Goal: Answer question/provide support

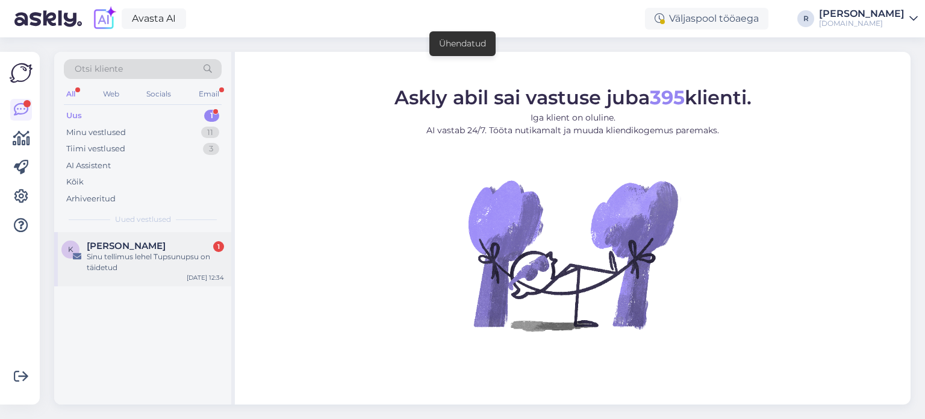
click at [160, 257] on div "Sinu tellimus lehel Tupsunupsu on täidetud" at bounding box center [155, 262] width 137 height 22
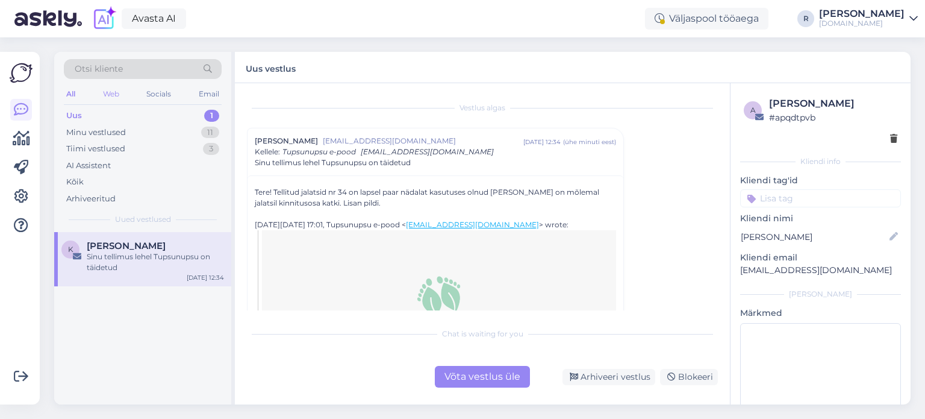
click at [111, 99] on div "Web" at bounding box center [111, 94] width 21 height 16
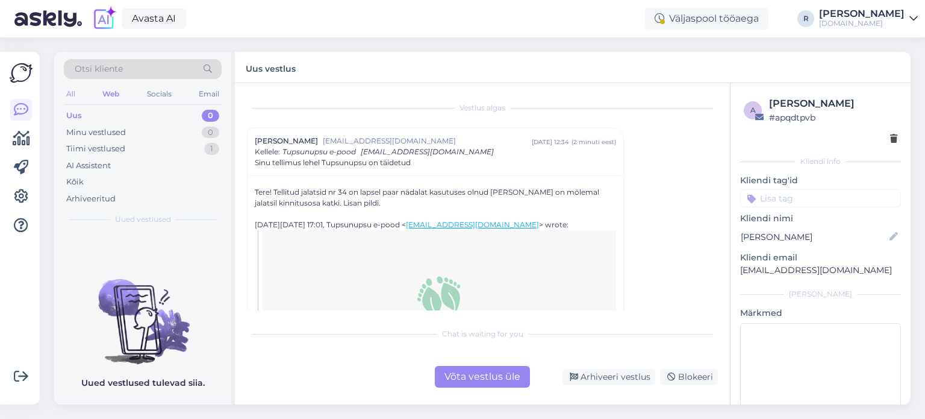
click at [73, 96] on div "All" at bounding box center [71, 94] width 14 height 16
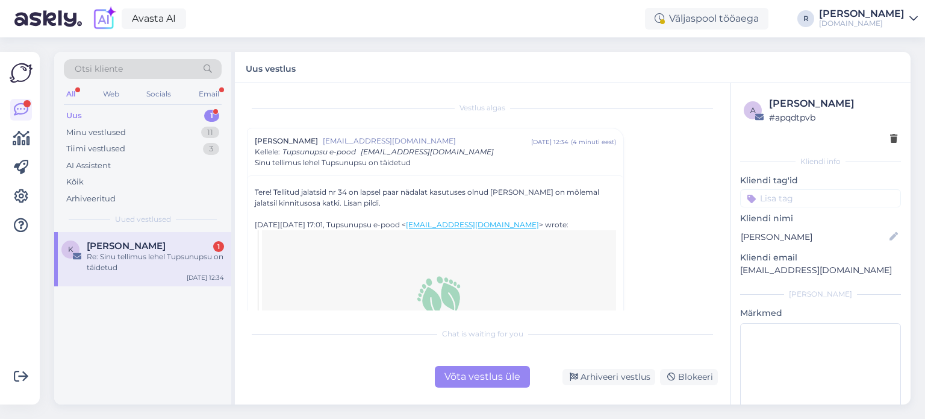
click at [472, 383] on div "Võta vestlus üle" at bounding box center [482, 377] width 95 height 22
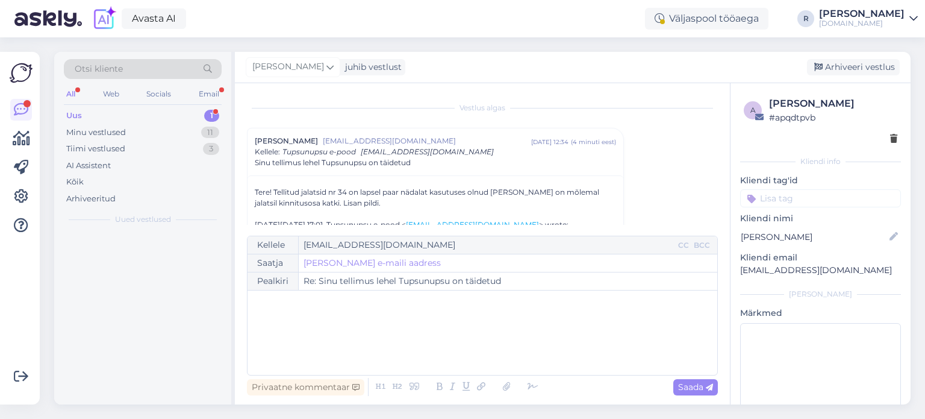
scroll to position [1180, 0]
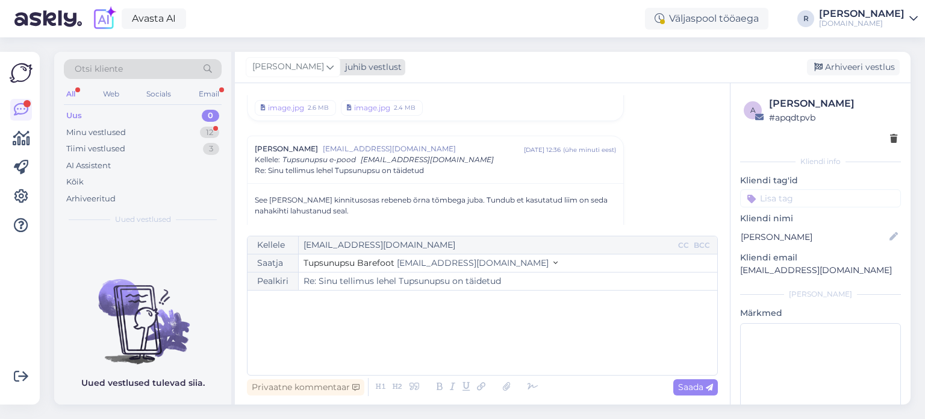
click at [277, 67] on span "[PERSON_NAME]" at bounding box center [288, 66] width 72 height 13
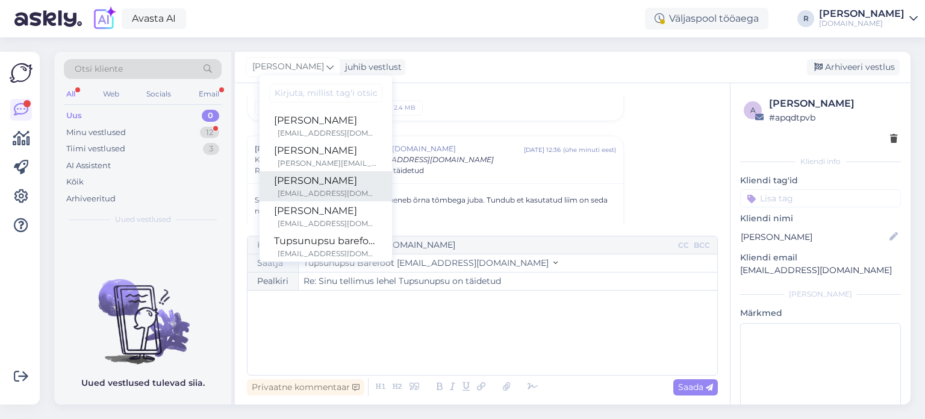
click at [278, 188] on div "[EMAIL_ADDRESS][DOMAIN_NAME]" at bounding box center [328, 193] width 100 height 11
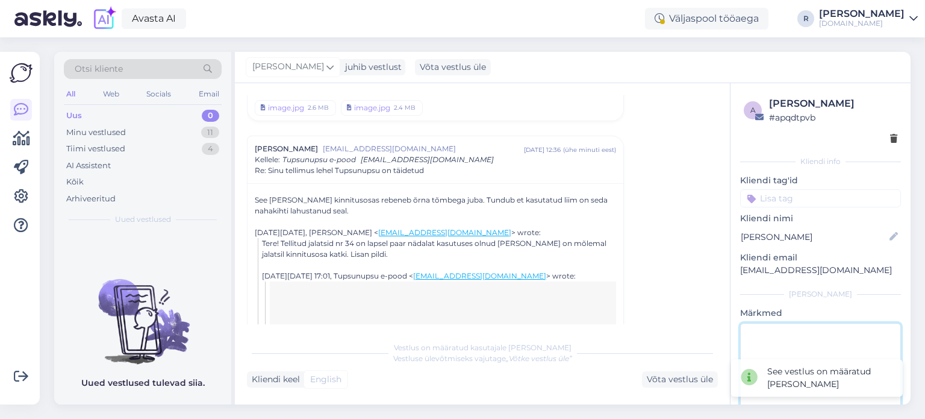
click at [773, 336] on textarea at bounding box center [821, 377] width 161 height 108
click at [801, 198] on input at bounding box center [821, 198] width 161 height 18
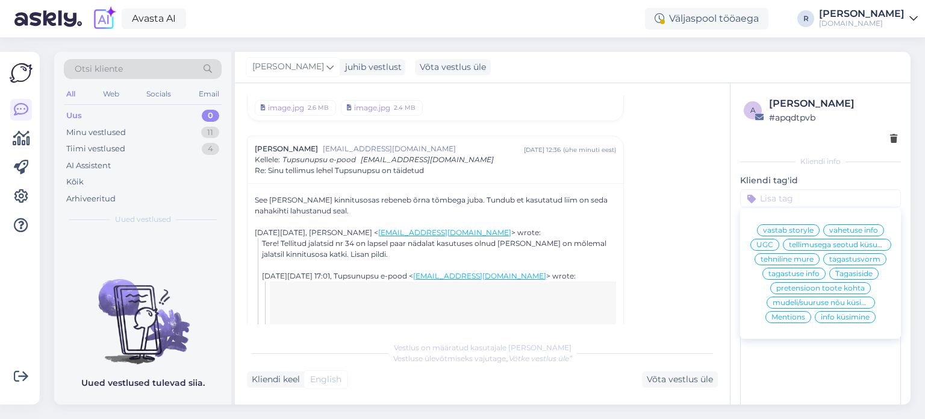
click at [827, 292] on span "pretensioon toote kohta" at bounding box center [821, 287] width 89 height 7
